Goal: Task Accomplishment & Management: Use online tool/utility

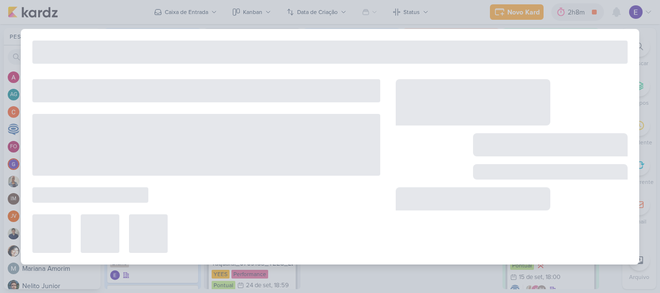
scroll to position [163, 0]
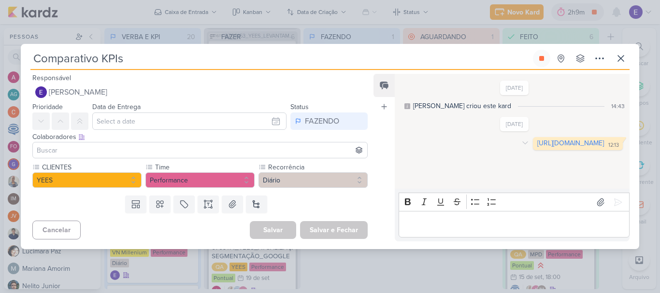
click at [537, 146] on link "[URL][DOMAIN_NAME]" at bounding box center [570, 143] width 67 height 8
click at [544, 59] on icon at bounding box center [541, 58] width 5 height 5
click at [628, 58] on button at bounding box center [620, 58] width 17 height 17
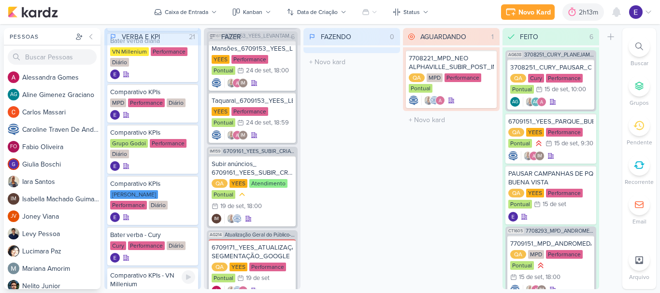
scroll to position [193, 0]
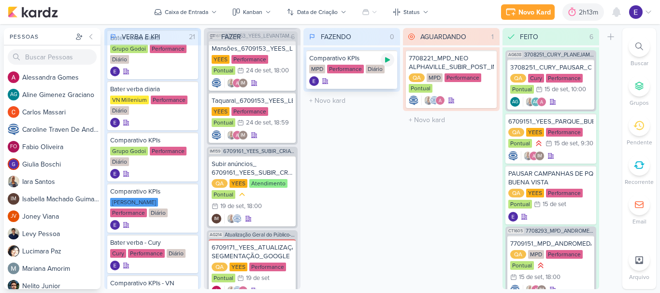
click at [389, 61] on icon at bounding box center [388, 60] width 8 height 8
click at [379, 71] on div "Diário" at bounding box center [375, 69] width 19 height 9
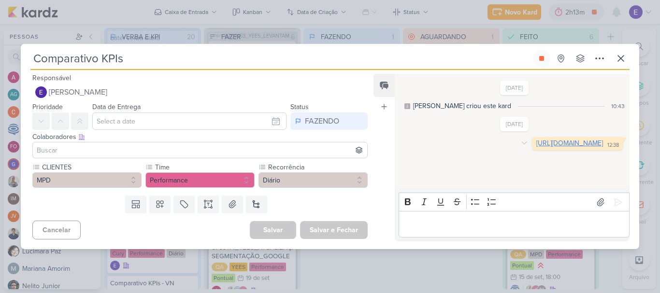
click at [536, 147] on link "[URL][DOMAIN_NAME]" at bounding box center [569, 143] width 67 height 8
click at [541, 60] on icon at bounding box center [541, 58] width 5 height 5
click at [617, 59] on icon at bounding box center [621, 59] width 12 height 12
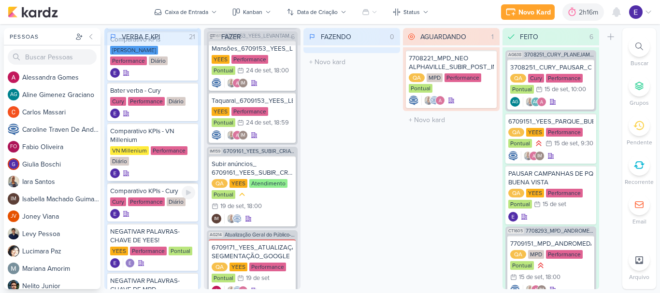
scroll to position [435, 0]
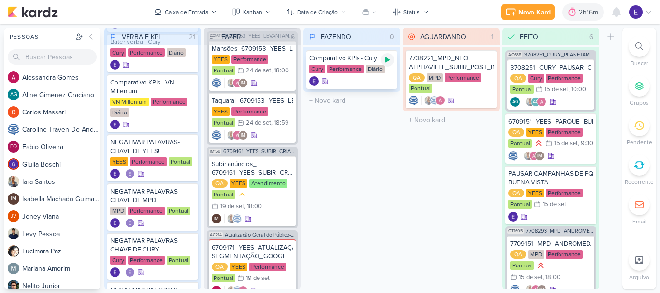
click at [387, 61] on icon at bounding box center [387, 59] width 5 height 5
click at [374, 71] on div "Diário" at bounding box center [375, 69] width 19 height 9
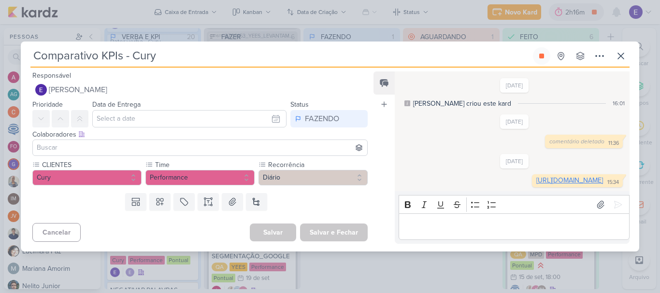
click at [536, 182] on link "[URL][DOMAIN_NAME]" at bounding box center [569, 180] width 67 height 8
click at [541, 54] on icon at bounding box center [541, 56] width 5 height 5
click at [620, 51] on icon at bounding box center [621, 56] width 12 height 12
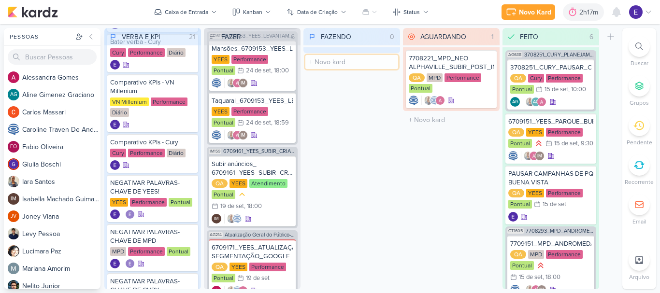
click at [388, 65] on input "text" at bounding box center [351, 62] width 93 height 14
click at [354, 154] on div "FAZENDO 0 Mover Para Esquerda Mover Para Direita [GEOGRAPHIC_DATA] O título do …" at bounding box center [351, 158] width 97 height 261
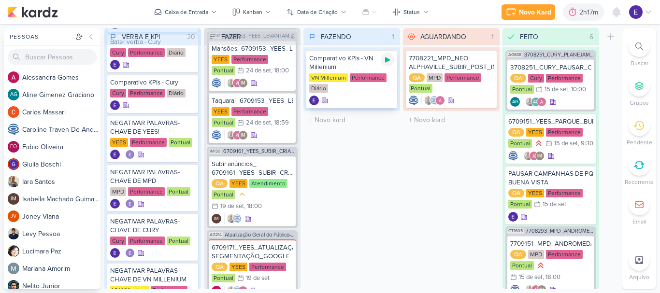
click at [384, 63] on icon at bounding box center [388, 60] width 8 height 8
click at [382, 93] on div "VN Millenium Performance Diário" at bounding box center [351, 83] width 85 height 20
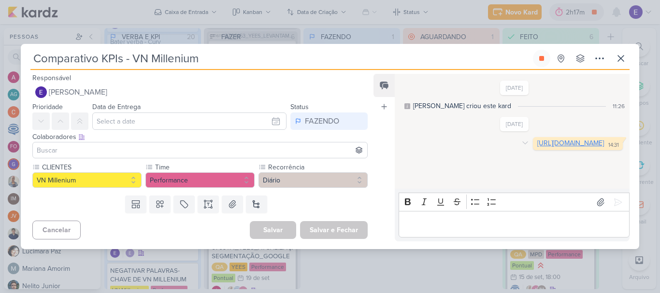
click at [537, 147] on link "[URL][DOMAIN_NAME]" at bounding box center [570, 143] width 67 height 8
click at [543, 54] on button at bounding box center [541, 58] width 17 height 17
click at [628, 59] on button at bounding box center [620, 58] width 17 height 17
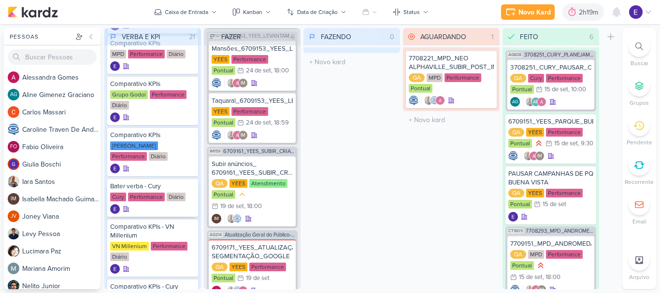
scroll to position [290, 0]
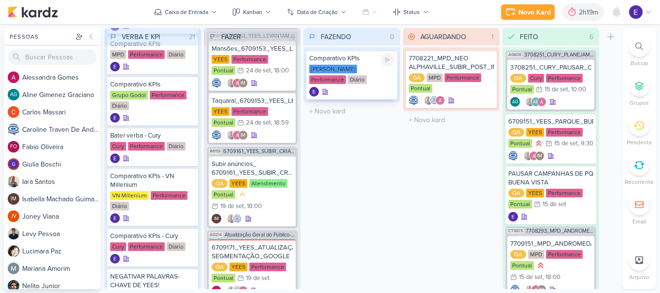
click at [389, 63] on icon at bounding box center [388, 60] width 8 height 8
click at [353, 150] on div "FAZENDO 1 Mover Para Esquerda Mover Para Direita [GEOGRAPHIC_DATA] Comparativo …" at bounding box center [351, 158] width 97 height 261
click at [357, 82] on div "[PERSON_NAME] Performance Diário" at bounding box center [351, 75] width 85 height 20
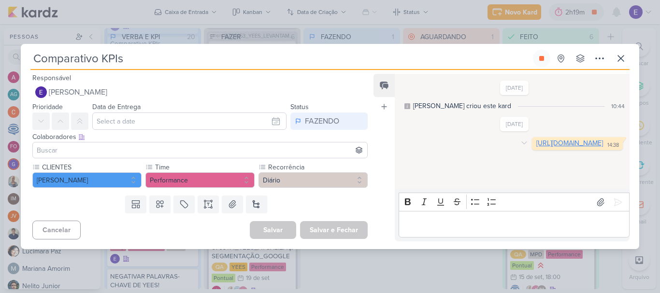
click at [536, 147] on link "[URL][DOMAIN_NAME]" at bounding box center [569, 143] width 67 height 8
click at [542, 56] on icon at bounding box center [542, 59] width 8 height 8
click at [623, 55] on icon at bounding box center [621, 59] width 12 height 12
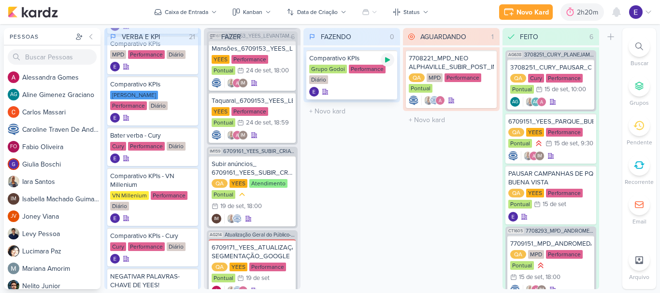
click at [388, 62] on icon at bounding box center [388, 60] width 8 height 8
click at [353, 85] on div "Comparativo KPIs Grupo Godoi Performance Diário" at bounding box center [351, 74] width 91 height 49
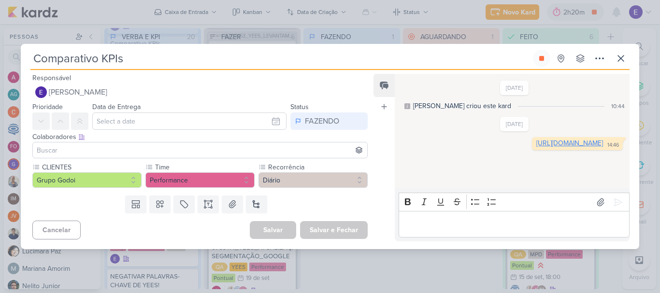
click at [536, 147] on link "[URL][DOMAIN_NAME]" at bounding box center [569, 143] width 67 height 8
click at [541, 56] on icon at bounding box center [541, 58] width 5 height 5
click at [618, 58] on icon at bounding box center [621, 59] width 12 height 12
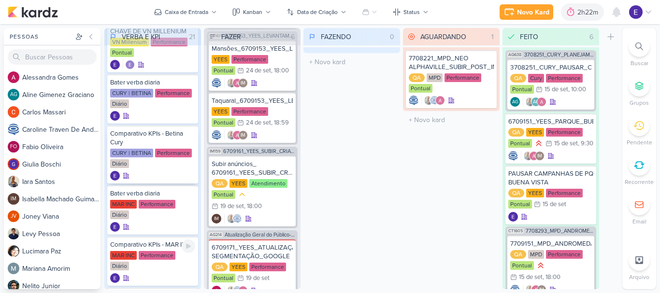
scroll to position [727, 0]
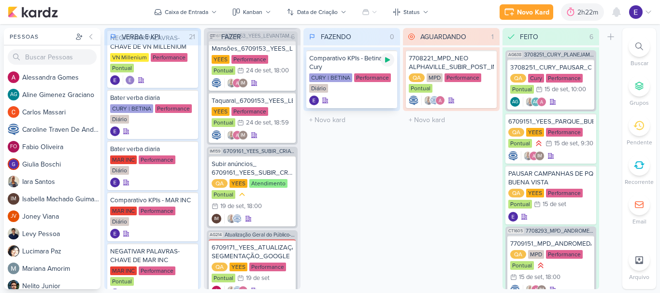
click at [391, 58] on icon at bounding box center [388, 60] width 8 height 8
click at [368, 91] on div "CURY | BETINA Performance Diário" at bounding box center [351, 83] width 85 height 20
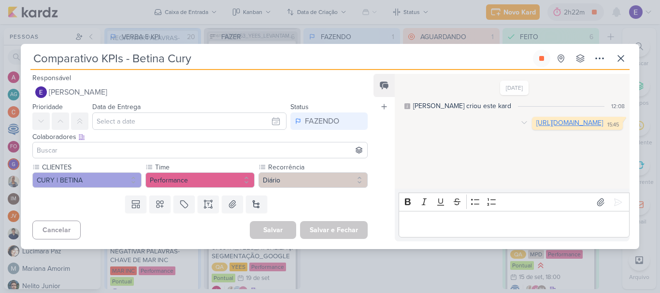
click at [536, 127] on link "[URL][DOMAIN_NAME]" at bounding box center [569, 123] width 67 height 8
click at [545, 58] on icon at bounding box center [542, 59] width 8 height 8
click at [619, 61] on icon at bounding box center [621, 59] width 6 height 6
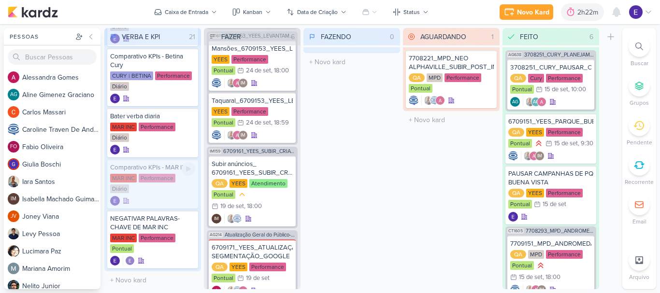
scroll to position [773, 0]
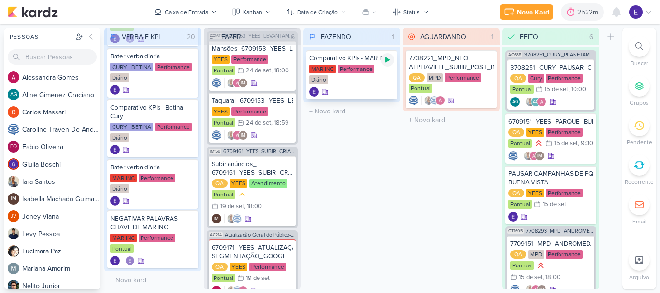
click at [389, 61] on icon at bounding box center [388, 60] width 8 height 8
click at [359, 99] on div "Comparativo KPIs - MAR INC MAR INC Performance Diário" at bounding box center [351, 74] width 91 height 49
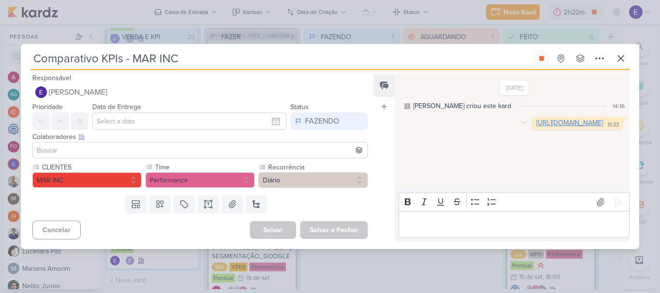
click at [536, 127] on link "[URL][DOMAIN_NAME]" at bounding box center [569, 123] width 67 height 8
click at [540, 60] on icon at bounding box center [541, 58] width 5 height 5
click at [616, 58] on icon at bounding box center [621, 59] width 12 height 12
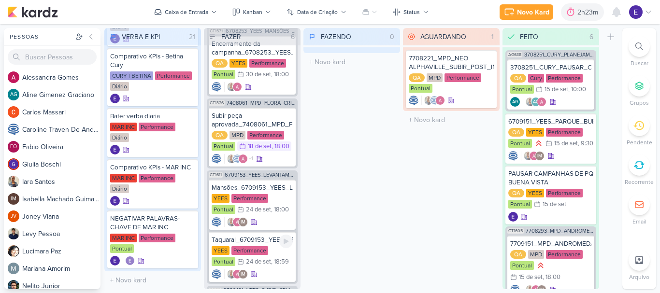
scroll to position [7, 0]
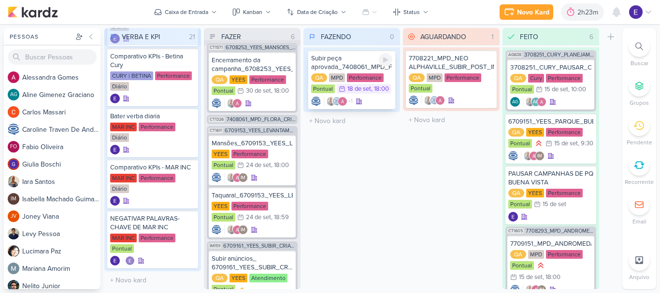
click at [384, 61] on icon at bounding box center [385, 59] width 5 height 5
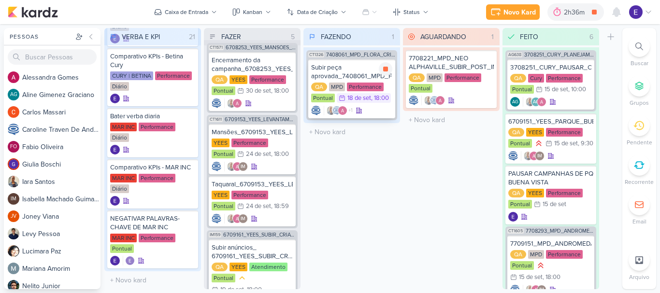
click at [364, 107] on div "+1" at bounding box center [351, 111] width 81 height 10
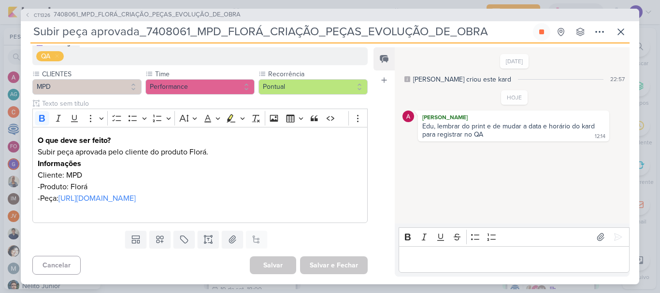
scroll to position [113, 0]
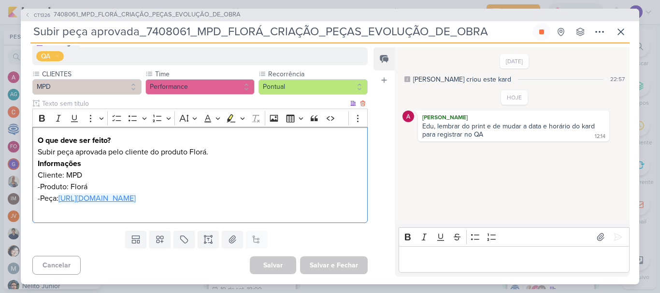
click at [136, 198] on link "[URL][DOMAIN_NAME]" at bounding box center [96, 199] width 77 height 10
click at [136, 201] on link "[URL][DOMAIN_NAME]" at bounding box center [96, 199] width 77 height 10
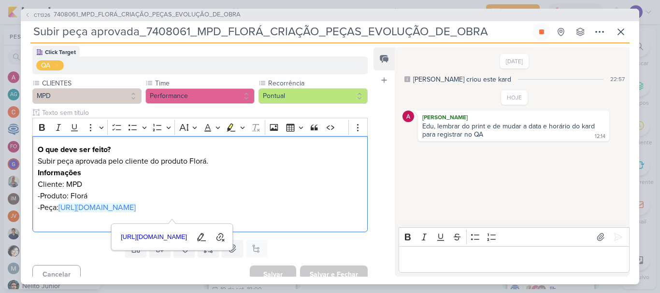
scroll to position [97, 0]
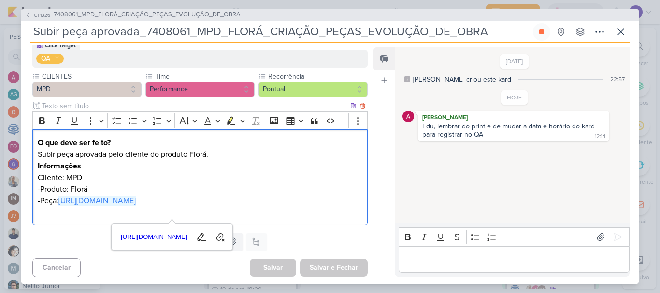
click at [221, 207] on p "-Peça: [URL][DOMAIN_NAME]" at bounding box center [200, 201] width 325 height 12
click at [136, 206] on link "[URL][DOMAIN_NAME]" at bounding box center [96, 201] width 77 height 10
click at [602, 35] on icon at bounding box center [600, 32] width 12 height 12
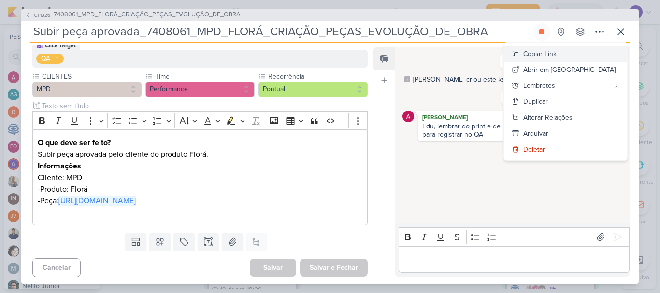
click at [556, 56] on div "Copiar Link" at bounding box center [539, 54] width 33 height 10
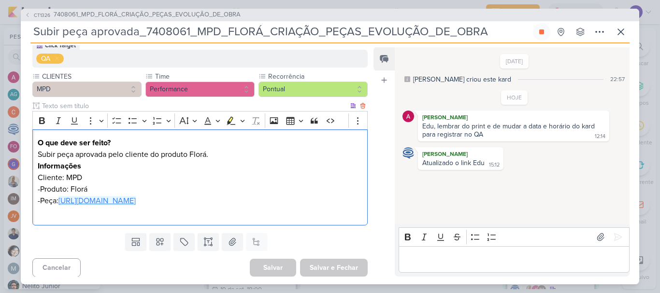
click at [136, 206] on link "[URL][DOMAIN_NAME]" at bounding box center [96, 201] width 77 height 10
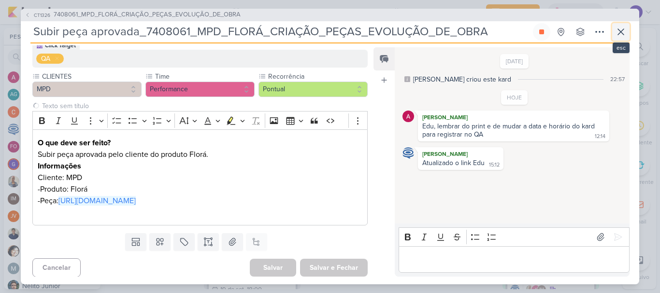
click at [616, 34] on icon at bounding box center [621, 32] width 12 height 12
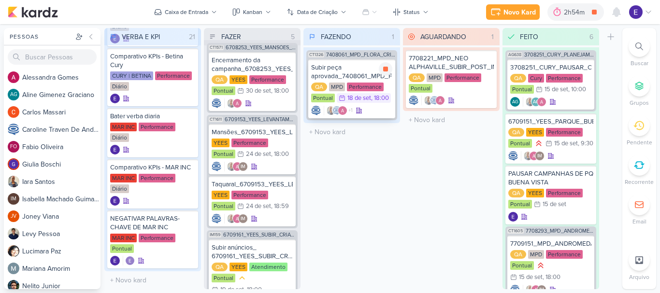
click at [372, 97] on div ", 18:00" at bounding box center [380, 98] width 18 height 6
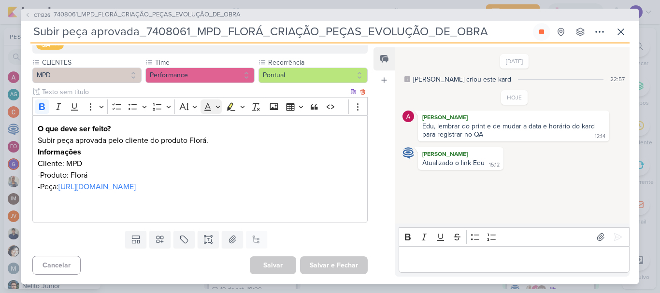
scroll to position [124, 0]
click at [136, 185] on link "[URL][DOMAIN_NAME]" at bounding box center [96, 187] width 77 height 10
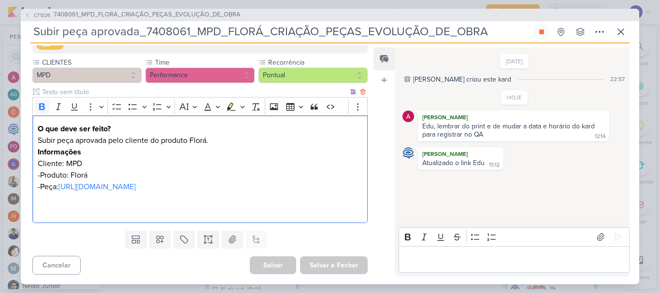
click at [244, 153] on p "Informações" at bounding box center [200, 152] width 325 height 12
click at [136, 189] on link "[URL][DOMAIN_NAME]" at bounding box center [96, 187] width 77 height 10
click at [192, 207] on span "[URL][DOMAIN_NAME]" at bounding box center [156, 210] width 72 height 12
click at [401, 202] on div "[DATE] [PERSON_NAME] criou este kard 22:57 HOJE [PERSON_NAME] 12:14" at bounding box center [512, 136] width 234 height 176
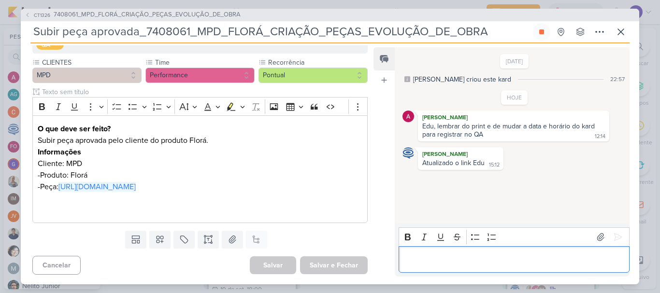
click at [478, 257] on p "Editor editing area: main" at bounding box center [513, 260] width 221 height 12
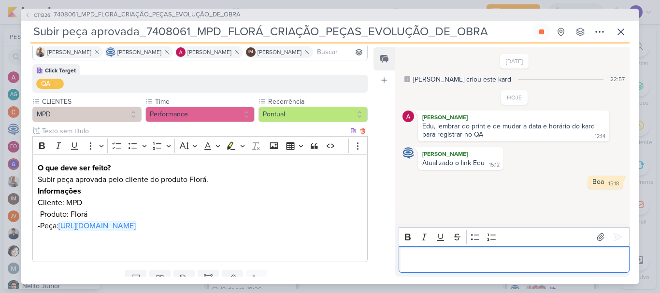
scroll to position [0, 0]
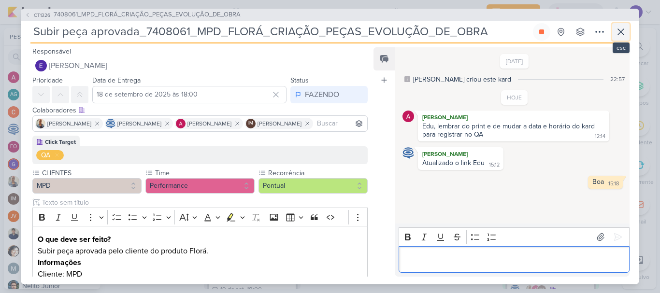
click at [619, 31] on icon at bounding box center [621, 32] width 12 height 12
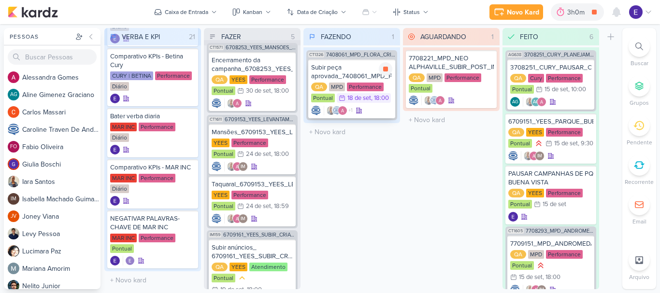
click at [368, 106] on div "+1" at bounding box center [351, 111] width 81 height 10
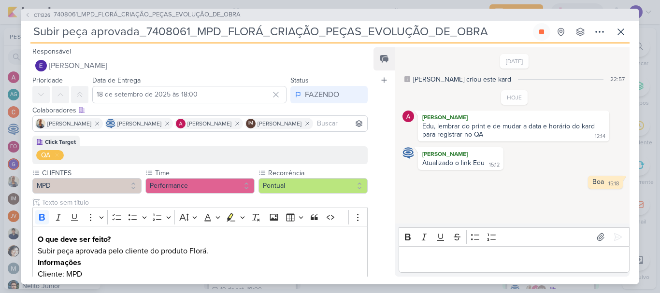
click at [441, 252] on div "Editor editing area: main" at bounding box center [513, 259] width 231 height 27
click at [614, 241] on icon at bounding box center [618, 237] width 10 height 10
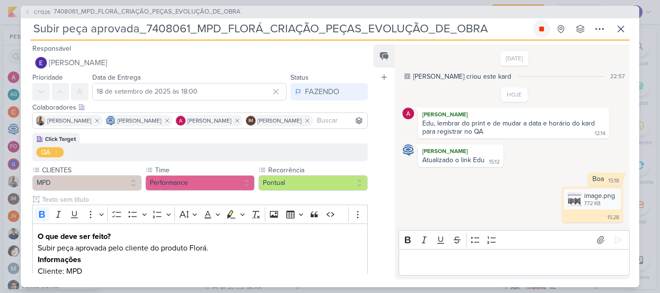
click at [541, 27] on icon at bounding box center [541, 29] width 5 height 5
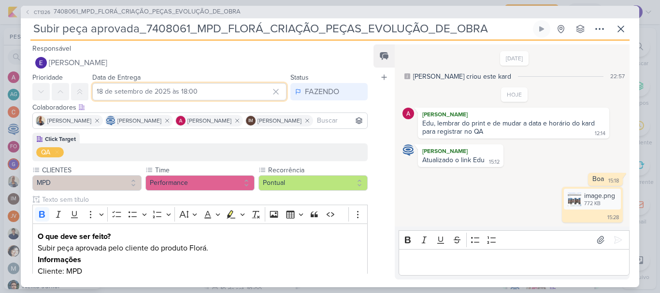
click at [190, 87] on input "18 de setembro de 2025 às 18:00" at bounding box center [189, 91] width 194 height 17
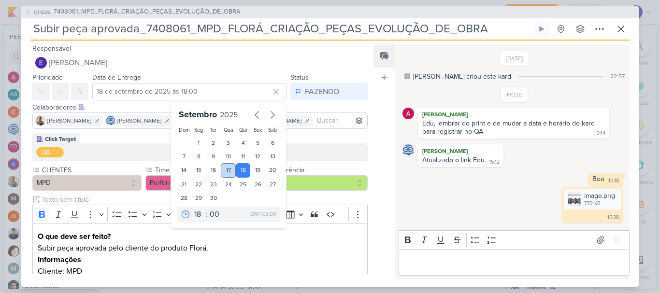
click at [225, 171] on div "17" at bounding box center [228, 170] width 15 height 14
type input "17 de setembro de 2025 às 18:00"
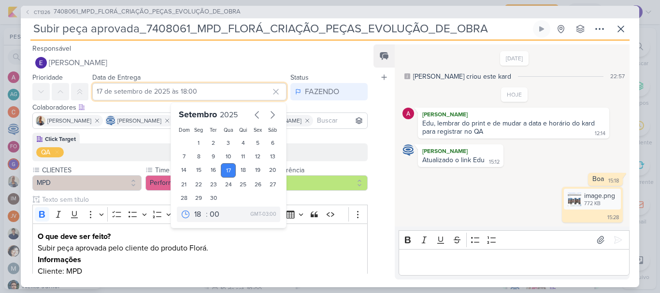
click at [183, 92] on input "17 de setembro de 2025 às 18:00" at bounding box center [189, 91] width 194 height 17
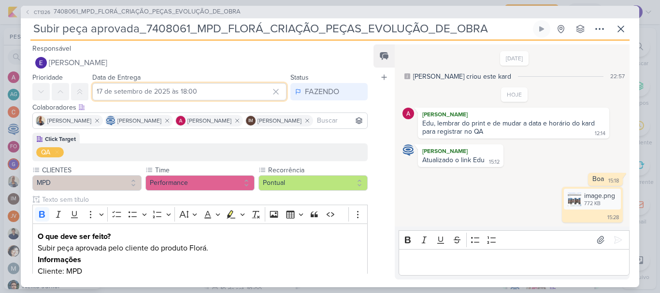
click at [183, 92] on input "17 de setembro de 2025 às 18:00" at bounding box center [189, 91] width 194 height 17
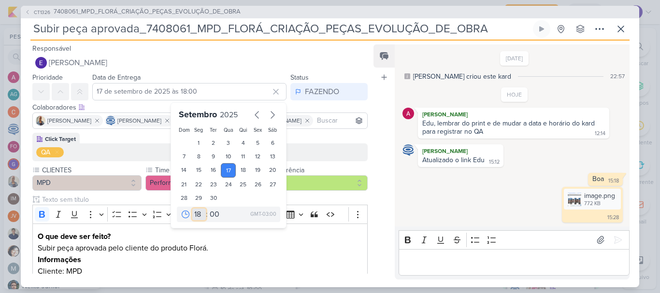
click at [192, 216] on select "00 01 02 03 04 05 06 07 08 09 10 11 12 13 14 15 16 17 18 19 20 21 22 23" at bounding box center [199, 215] width 14 height 12
select select "15"
type input "[DATE] 15:00"
click at [208, 216] on select "00 05 10 15 20 25 30 35 40 45 50 55 59" at bounding box center [215, 215] width 14 height 12
select select "25"
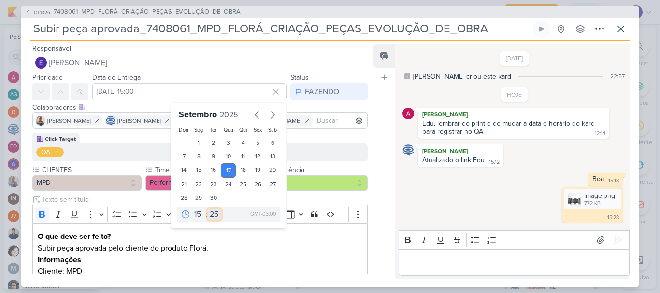
click at [208, 209] on select "00 05 10 15 20 25 30 35 40 45 50 55 59" at bounding box center [215, 215] width 14 height 12
type input "[DATE] 15:25"
click at [210, 214] on select "00 05 10 15 20 25 30 35 40 45 50 55 59" at bounding box center [215, 215] width 14 height 12
select select "30"
click at [208, 209] on select "00 05 10 15 20 25 30 35 40 45 50 55 59" at bounding box center [215, 215] width 14 height 12
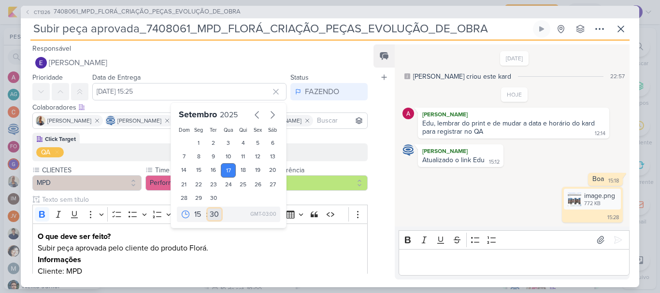
type input "[DATE] 15:30"
click at [372, 241] on div "Responsável [PERSON_NAME] Nenhum contato encontrado create new contact Novo Con…" at bounding box center [330, 164] width 618 height 247
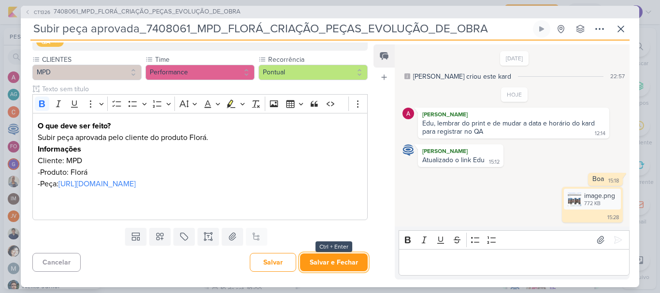
click at [327, 256] on button "Salvar e Fechar" at bounding box center [334, 263] width 68 height 18
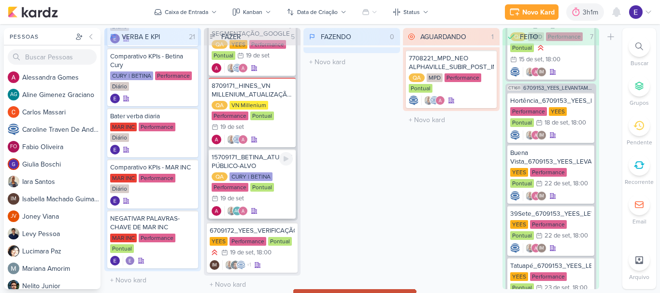
scroll to position [322, 0]
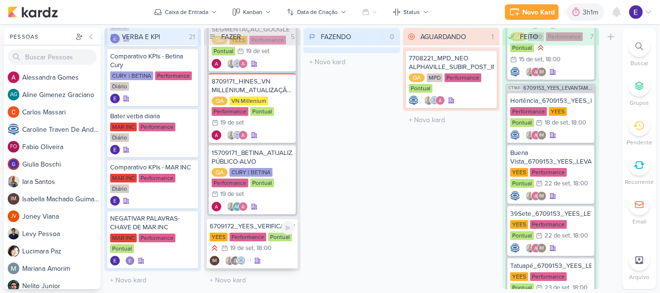
click at [275, 256] on div "+1 IM" at bounding box center [252, 261] width 85 height 10
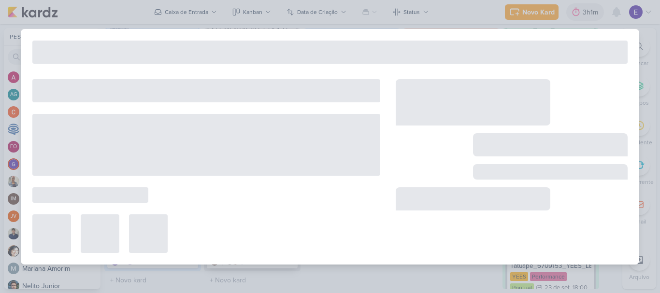
type input "6709172_YEES_VERIFICAÇÃO_DE_VERBA_SETEMBRO"
type input "19 de setembro de 2025 às 18:00"
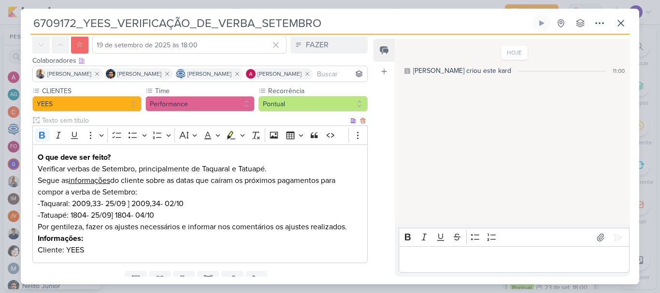
scroll to position [0, 0]
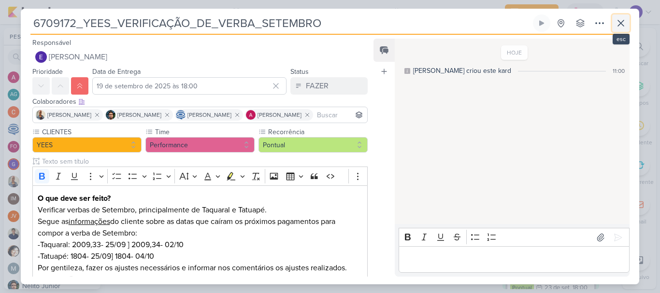
click at [619, 27] on icon at bounding box center [621, 23] width 12 height 12
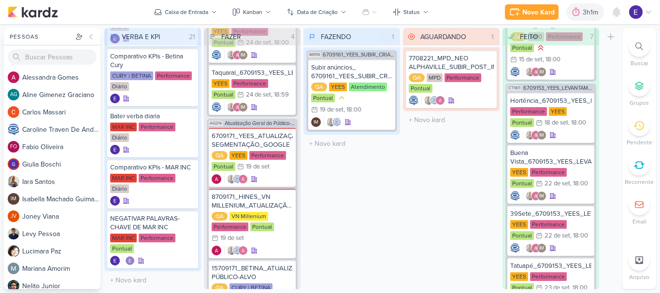
scroll to position [93, 0]
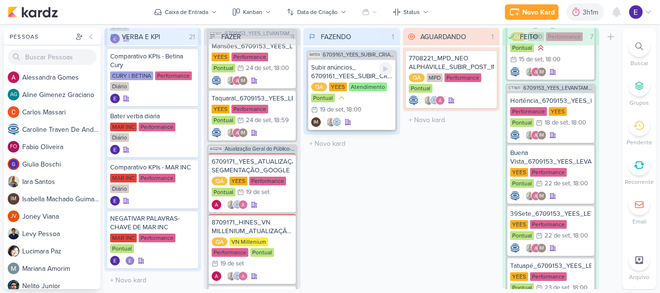
click at [367, 112] on div "QA [GEOGRAPHIC_DATA] Atendimento Pontual 19/9 [DATE] 18:00" at bounding box center [351, 99] width 81 height 33
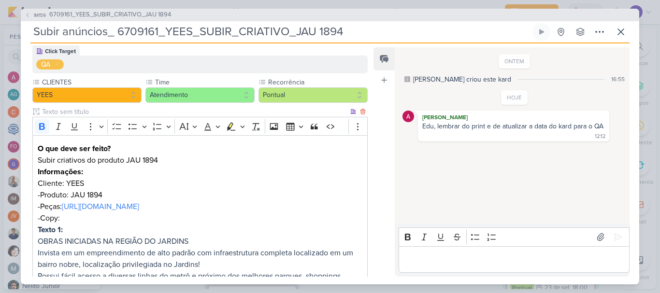
scroll to position [89, 0]
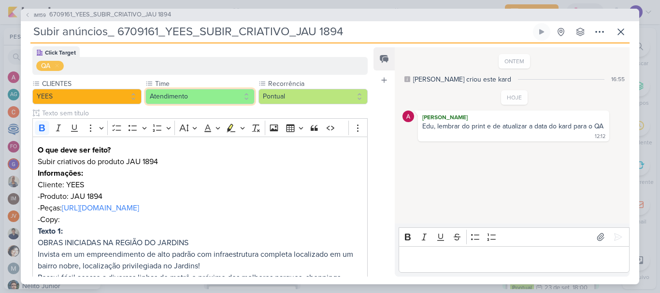
click at [198, 100] on button "Atendimento" at bounding box center [199, 96] width 109 height 15
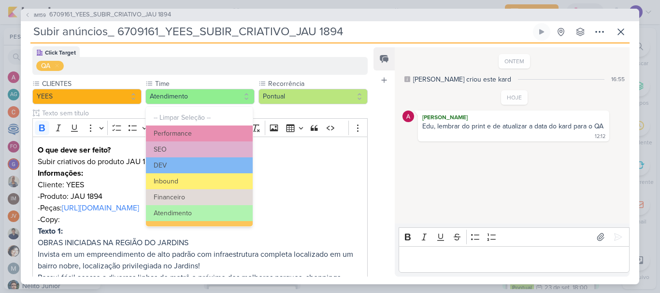
click at [450, 196] on div "ONTEM [PERSON_NAME] criou este kard 16:55 HOJE [PERSON_NAME] 12:12 12:12" at bounding box center [512, 136] width 234 height 176
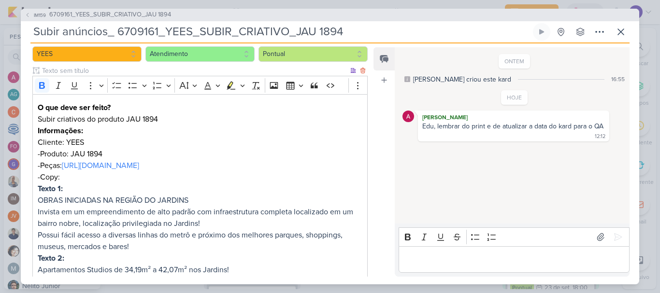
scroll to position [145, 0]
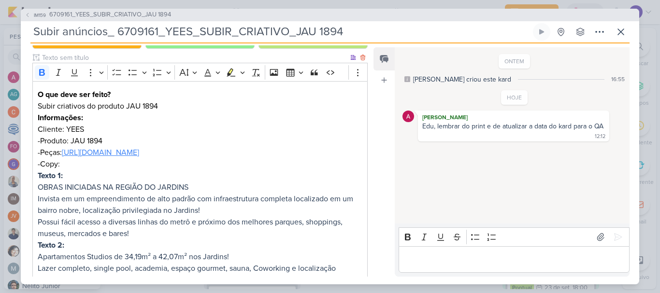
click at [139, 155] on link "[URL][DOMAIN_NAME]" at bounding box center [100, 153] width 77 height 10
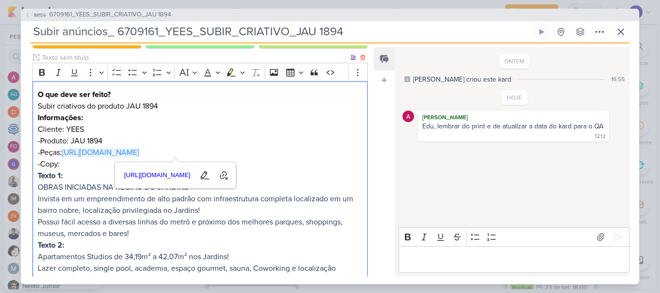
scroll to position [193, 0]
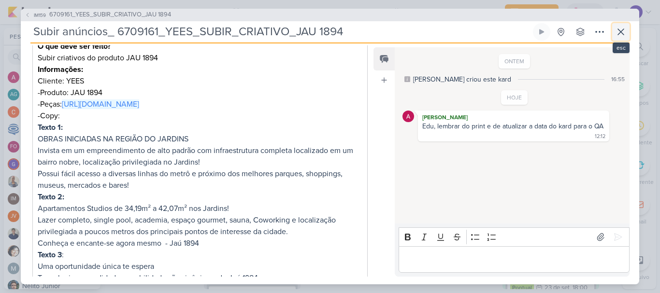
click at [618, 33] on icon at bounding box center [621, 32] width 12 height 12
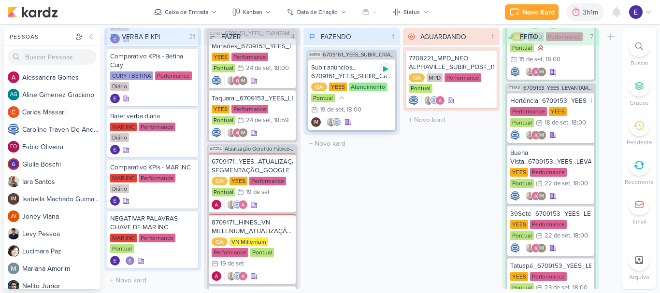
click at [385, 67] on icon at bounding box center [386, 69] width 8 height 8
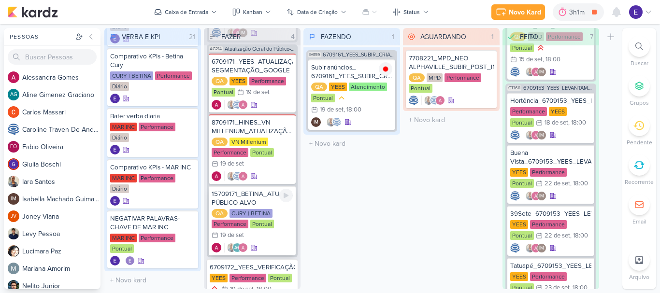
scroll to position [238, 0]
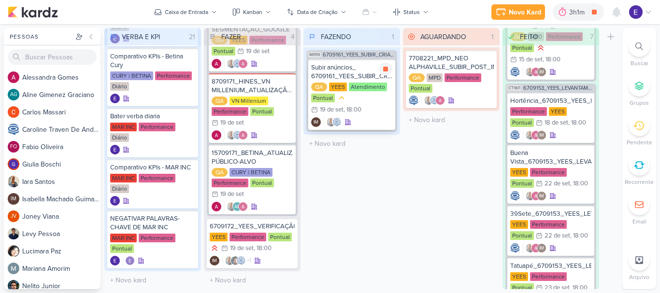
click at [373, 107] on div "QA [GEOGRAPHIC_DATA] Atendimento Pontual 19/9 [DATE] 18:00" at bounding box center [351, 99] width 81 height 33
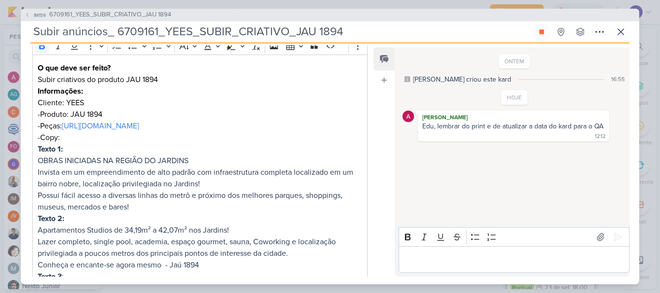
scroll to position [193, 0]
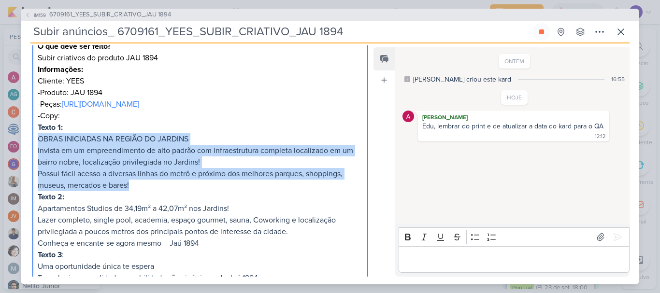
drag, startPoint x: 138, startPoint y: 189, endPoint x: 36, endPoint y: 142, distance: 112.2
click at [36, 142] on div "O que deve ser feito? Subir criativos do produto JAU 1894 Informações: Cliente:…" at bounding box center [199, 197] width 335 height 328
copy p "OBRAS INICIADAS NA REGIÃO DO JARDINS Invista em um empreendimento de alto padrã…"
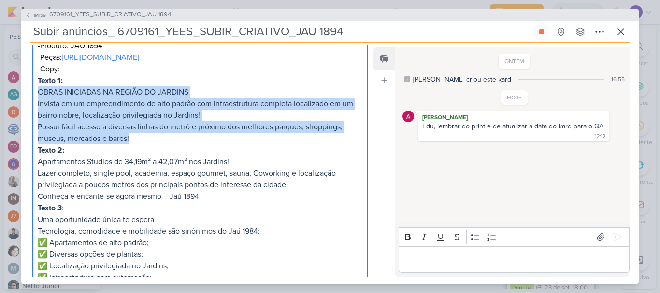
scroll to position [290, 0]
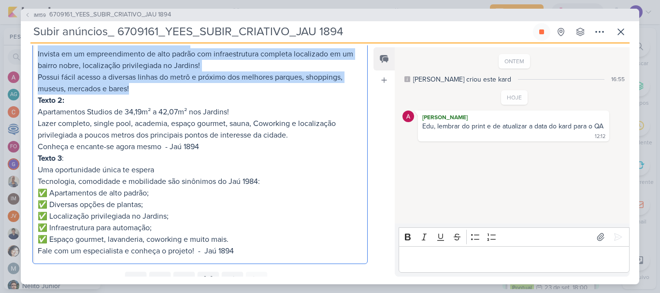
drag, startPoint x: 213, startPoint y: 153, endPoint x: 12, endPoint y: 129, distance: 201.8
click at [12, 129] on div "IM159 6709161_YEES_SUBIR_CRIATIVO_JAU 1894 Subir anúncios_ 6709161_YEES_SUBIR_C…" at bounding box center [330, 146] width 660 height 293
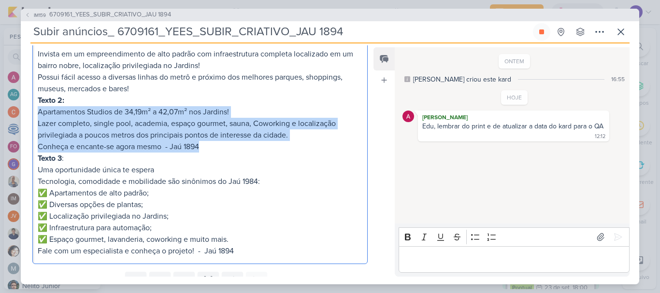
drag, startPoint x: 37, startPoint y: 113, endPoint x: 225, endPoint y: 148, distance: 191.7
click at [225, 148] on div "O que deve ser feito? Subir criativos do produto JAU 1894 Informações: Cliente:…" at bounding box center [199, 100] width 335 height 328
copy p "Apartamentos Studios de 34,19m² a 42,07m² nos Jardins! Lazer completo, single p…"
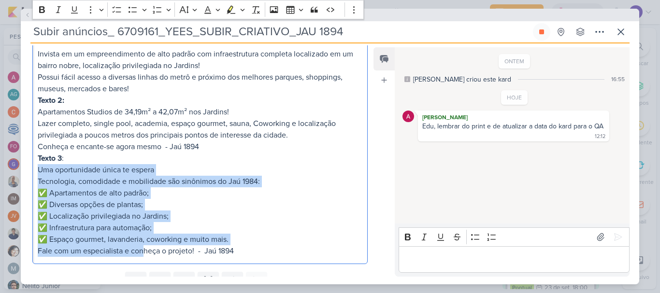
scroll to position [331, 0]
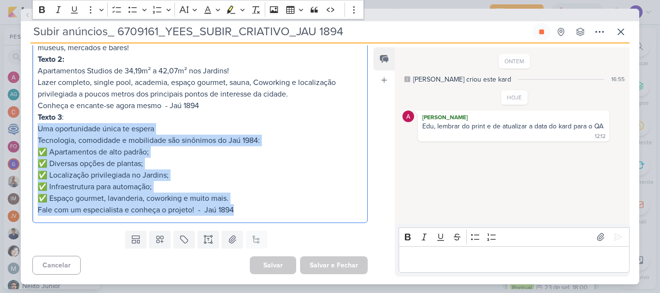
drag, startPoint x: 39, startPoint y: 172, endPoint x: 283, endPoint y: 231, distance: 251.4
click at [283, 231] on div "Responsável [PERSON_NAME] Nenhum contato encontrado create new contact Novo Con…" at bounding box center [196, 160] width 351 height 231
copy p "Uma oportunidade única te espera Tecnologia, comodidade e mobilidade são sinôni…"
click at [327, 116] on p "Texto 3 : Uma oportunidade única te espera Tecnologia, comodidade e mobilidade …" at bounding box center [200, 164] width 325 height 104
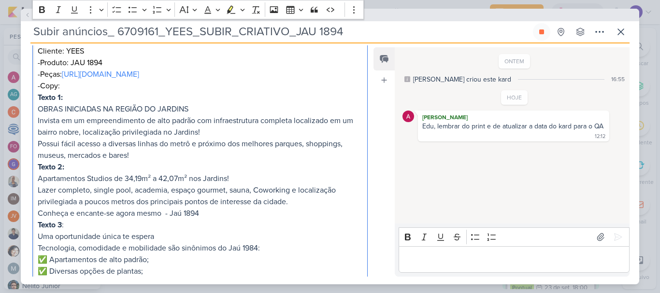
scroll to position [89, 0]
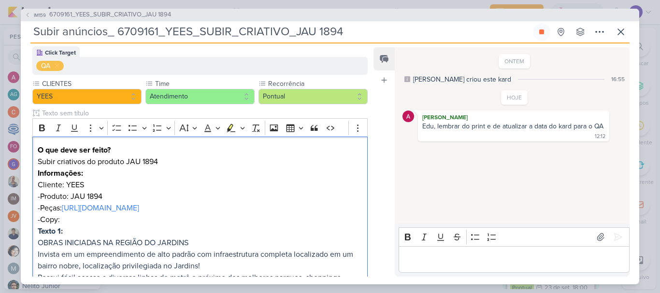
click at [474, 256] on p "Editor editing area: main" at bounding box center [513, 260] width 221 height 12
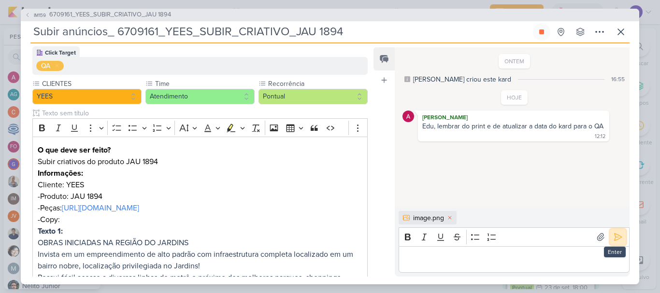
click at [614, 239] on icon at bounding box center [618, 237] width 10 height 10
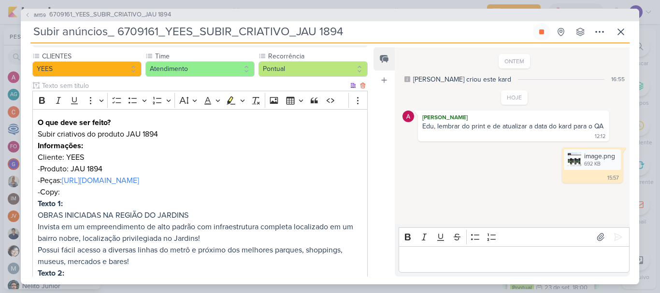
scroll to position [145, 0]
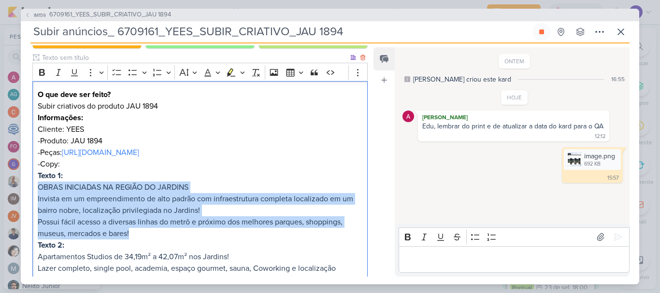
drag, startPoint x: 35, startPoint y: 187, endPoint x: 155, endPoint y: 234, distance: 128.6
click at [155, 234] on div "O que deve ser feito? Subir criativos do produto JAU 1894 Informações: Cliente:…" at bounding box center [199, 245] width 335 height 328
copy p "OBRAS INICIADAS NA REGIÃO DO JARDINS Invista em um empreendimento de alto padrã…"
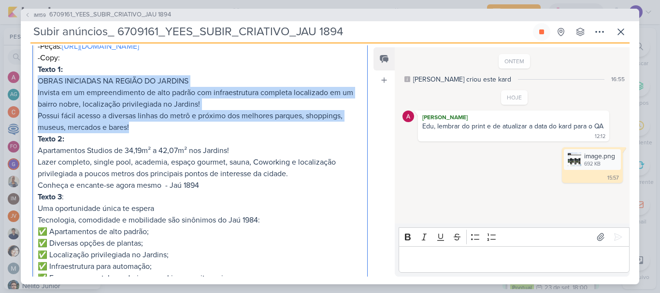
scroll to position [290, 0]
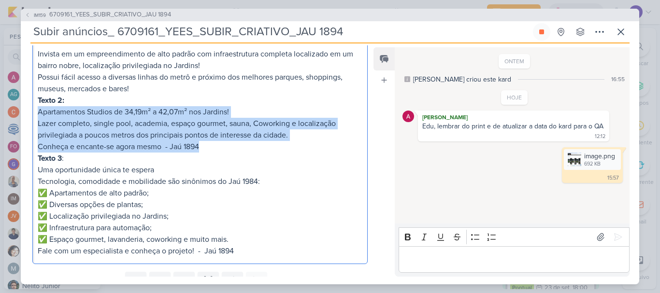
drag, startPoint x: 39, startPoint y: 112, endPoint x: 213, endPoint y: 152, distance: 179.4
click at [213, 152] on div "O que deve ser feito? Subir criativos do produto JAU 1894 Informações: Cliente:…" at bounding box center [199, 100] width 335 height 328
copy p "Apartamentos Studios de 34,19m² a 42,07m² nos Jardins! Lazer completo, single p…"
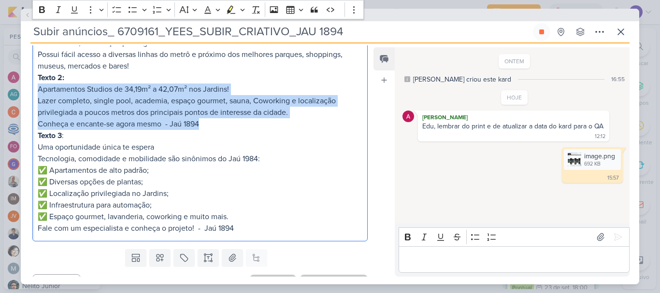
scroll to position [331, 0]
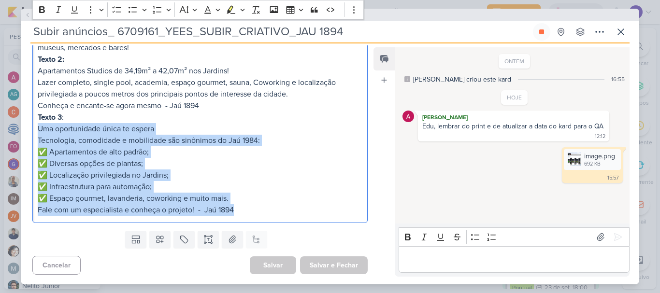
drag, startPoint x: 36, startPoint y: 129, endPoint x: 259, endPoint y: 219, distance: 240.4
click at [259, 219] on div "O que deve ser feito? Subir criativos do produto JAU 1894 Informações: Cliente:…" at bounding box center [199, 59] width 335 height 328
copy p "Uma oportunidade única te espera Tecnologia, comodidade e mobilidade são sinôni…"
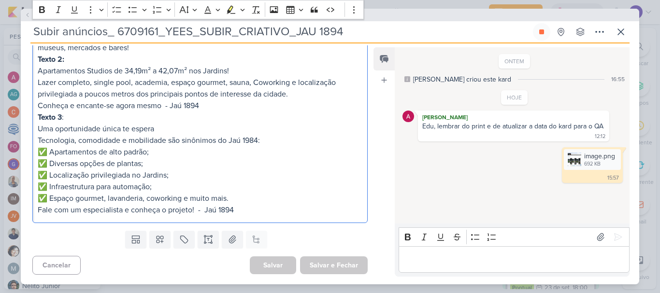
click at [440, 256] on p "Editor editing area: main" at bounding box center [513, 260] width 221 height 12
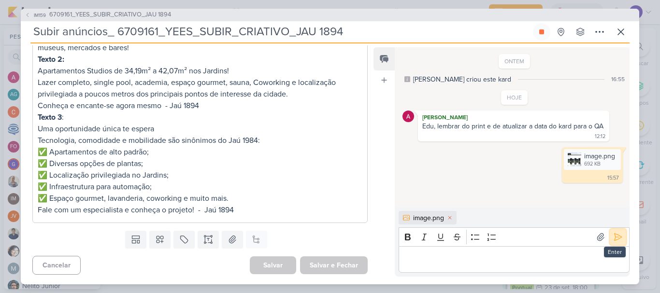
click at [619, 239] on button at bounding box center [617, 236] width 15 height 15
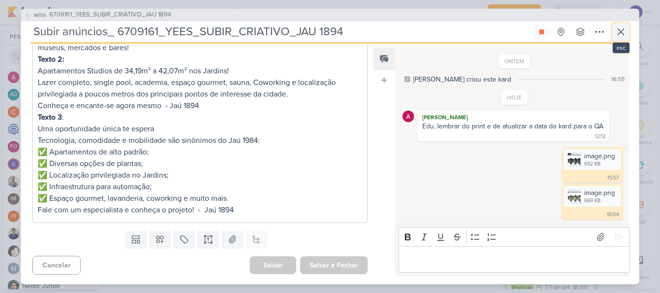
click at [617, 32] on icon at bounding box center [621, 32] width 12 height 12
